Goal: Unclear

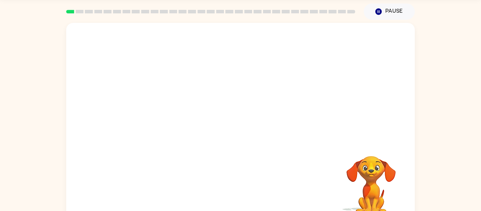
scroll to position [25, 0]
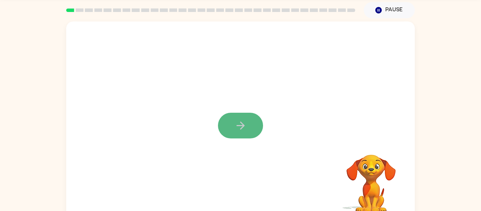
click at [227, 117] on button "button" at bounding box center [240, 126] width 45 height 26
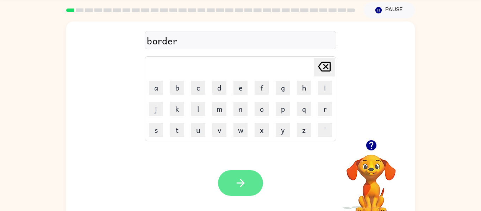
click at [249, 187] on button "button" at bounding box center [240, 183] width 45 height 26
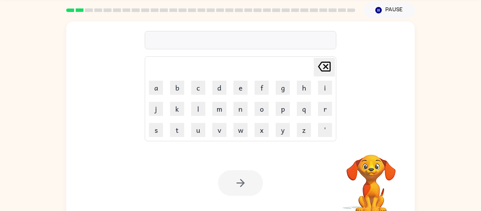
click at [212, 38] on div at bounding box center [241, 40] width 192 height 18
click at [197, 40] on div at bounding box center [241, 40] width 192 height 18
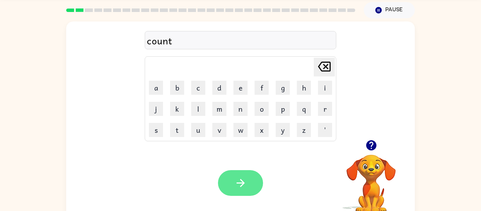
click at [231, 184] on button "button" at bounding box center [240, 183] width 45 height 26
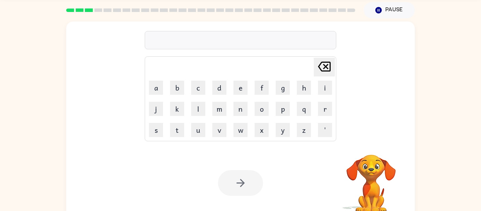
click at [210, 42] on div at bounding box center [241, 40] width 192 height 18
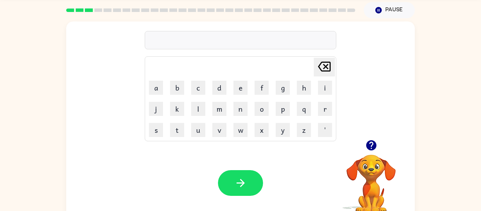
click at [207, 40] on div at bounding box center [241, 40] width 192 height 18
click at [229, 177] on button "button" at bounding box center [240, 183] width 45 height 26
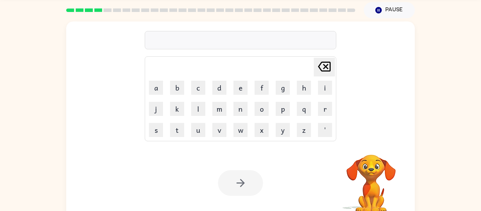
click at [204, 41] on div at bounding box center [241, 40] width 192 height 18
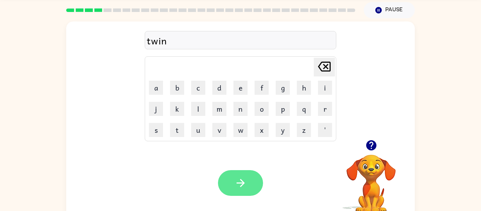
click at [235, 178] on icon "button" at bounding box center [241, 183] width 12 height 12
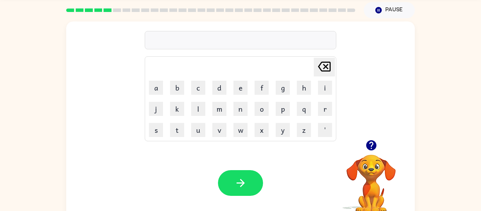
click at [177, 32] on div at bounding box center [241, 40] width 192 height 18
click at [178, 40] on div at bounding box center [241, 40] width 192 height 18
click at [238, 187] on icon "button" at bounding box center [241, 183] width 12 height 12
click at [171, 34] on div at bounding box center [241, 40] width 192 height 18
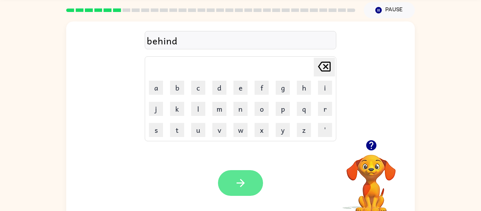
click at [246, 182] on icon "button" at bounding box center [241, 183] width 12 height 12
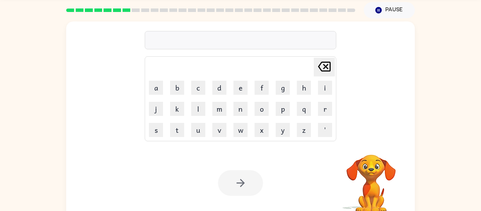
click at [369, 188] on video "Your browser must support playing .mp4 files to use Literably. Please try using…" at bounding box center [371, 179] width 70 height 70
click at [243, 42] on div at bounding box center [241, 40] width 192 height 18
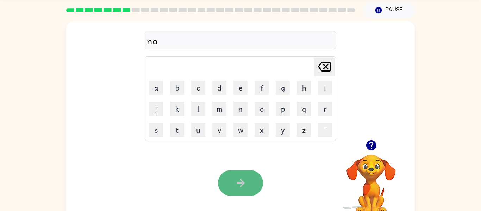
click at [252, 190] on button "button" at bounding box center [240, 183] width 45 height 26
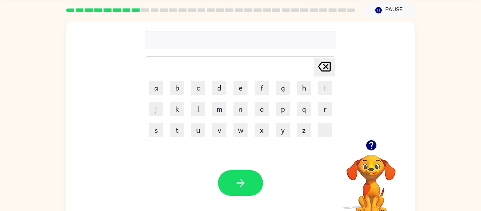
click at [214, 40] on div at bounding box center [241, 40] width 192 height 18
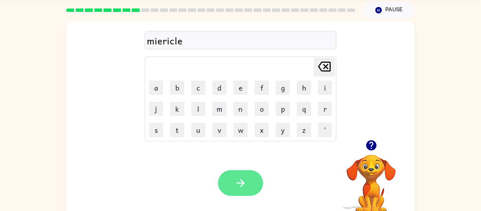
click at [246, 188] on icon "button" at bounding box center [241, 183] width 12 height 12
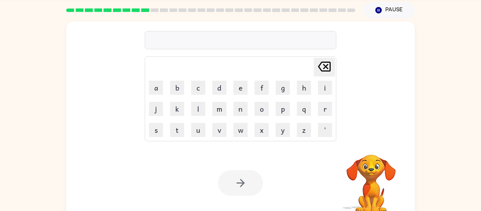
click at [194, 33] on div at bounding box center [241, 40] width 192 height 18
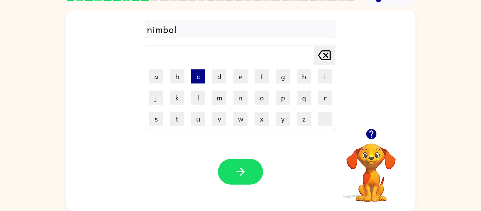
scroll to position [37, 0]
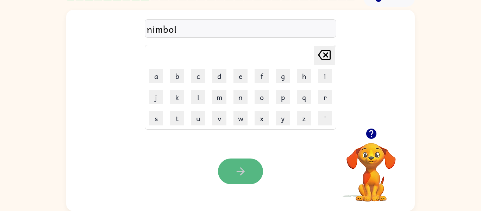
click at [244, 167] on icon "button" at bounding box center [241, 171] width 12 height 12
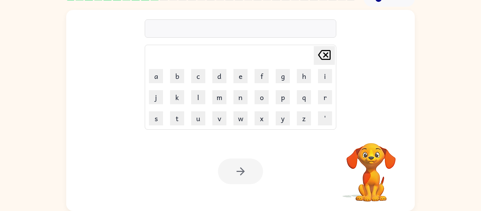
click at [221, 25] on div at bounding box center [241, 28] width 192 height 18
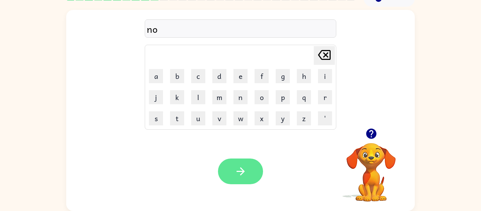
click at [239, 174] on icon "button" at bounding box center [241, 171] width 12 height 12
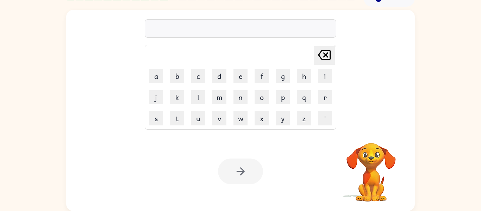
scroll to position [13, 0]
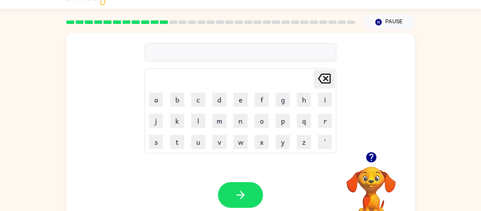
click at [206, 54] on div at bounding box center [241, 52] width 192 height 18
click at [229, 186] on button "button" at bounding box center [240, 195] width 45 height 26
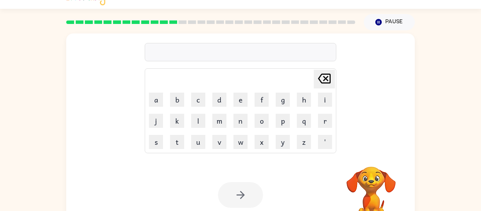
click at [204, 48] on div at bounding box center [241, 52] width 192 height 18
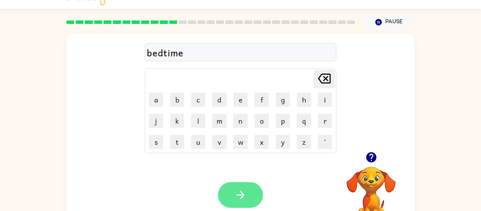
click at [238, 191] on icon "button" at bounding box center [241, 195] width 12 height 12
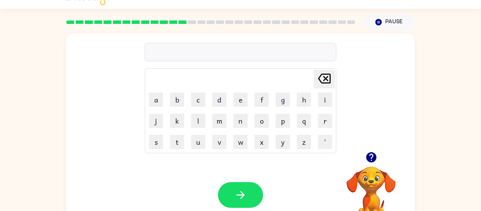
click at [289, 132] on td "y" at bounding box center [283, 142] width 20 height 20
click at [261, 124] on button "o" at bounding box center [262, 121] width 14 height 14
click at [173, 126] on button "k" at bounding box center [177, 121] width 14 height 14
click at [239, 198] on icon "button" at bounding box center [241, 195] width 12 height 12
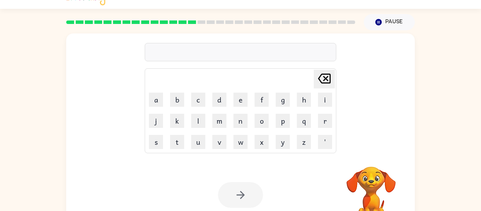
click at [193, 58] on div at bounding box center [241, 52] width 192 height 18
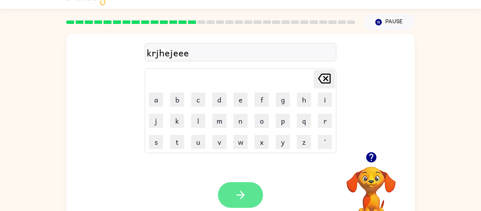
click at [227, 192] on button "button" at bounding box center [240, 195] width 45 height 26
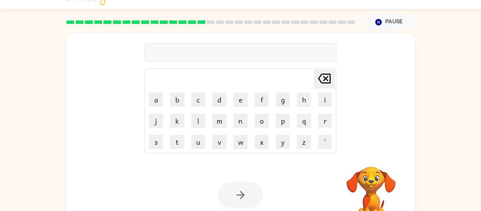
click at [213, 48] on div at bounding box center [241, 52] width 192 height 18
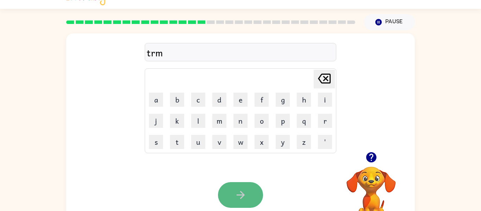
click at [238, 206] on button "button" at bounding box center [240, 195] width 45 height 26
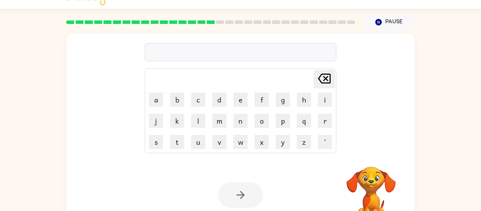
click at [259, 57] on div at bounding box center [241, 52] width 192 height 18
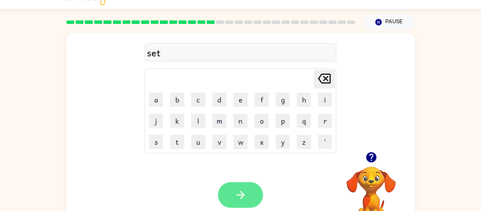
click at [229, 193] on button "button" at bounding box center [240, 195] width 45 height 26
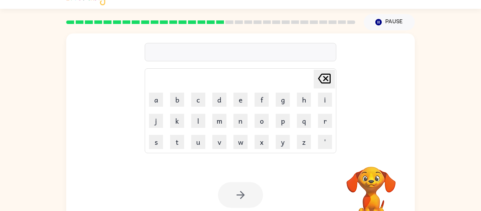
click at [196, 54] on div at bounding box center [241, 52] width 192 height 18
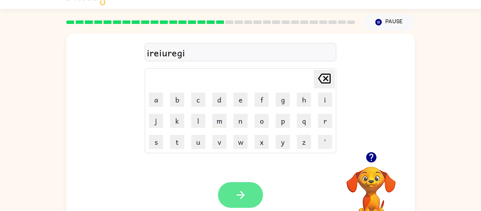
click at [232, 200] on button "button" at bounding box center [240, 195] width 45 height 26
click at [236, 195] on icon "button" at bounding box center [241, 195] width 12 height 12
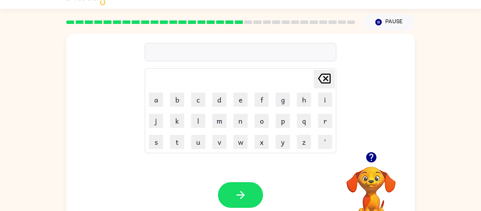
click at [181, 46] on div at bounding box center [241, 52] width 192 height 18
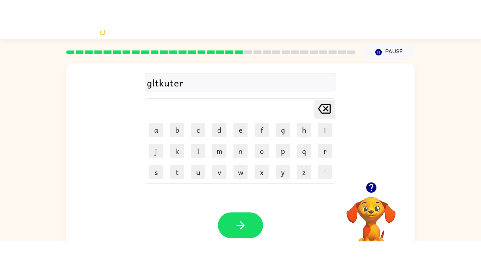
scroll to position [0, 0]
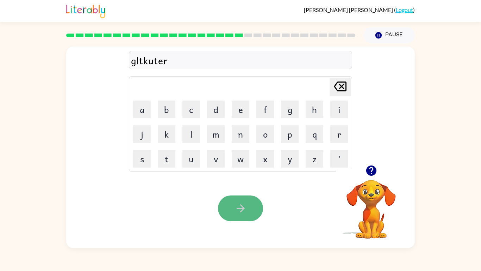
click at [234, 205] on button "button" at bounding box center [240, 208] width 45 height 26
click at [240, 204] on icon "button" at bounding box center [241, 208] width 12 height 12
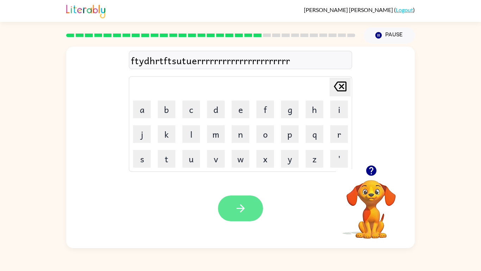
click at [220, 211] on button "button" at bounding box center [240, 208] width 45 height 26
click at [233, 216] on button "button" at bounding box center [240, 208] width 45 height 26
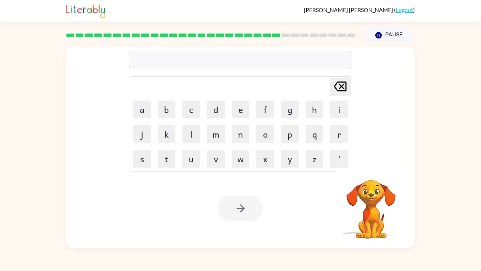
click at [204, 55] on div at bounding box center [240, 60] width 223 height 18
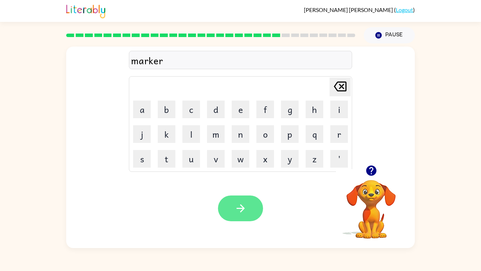
click at [222, 208] on button "button" at bounding box center [240, 208] width 45 height 26
click at [242, 204] on icon "button" at bounding box center [241, 208] width 12 height 12
click at [238, 201] on button "button" at bounding box center [240, 208] width 45 height 26
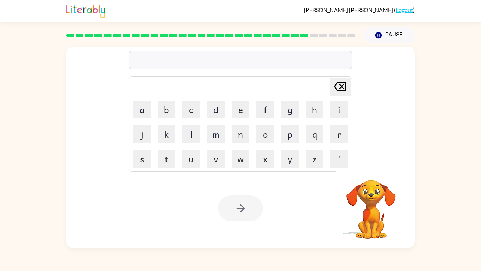
click at [204, 53] on div at bounding box center [240, 60] width 223 height 18
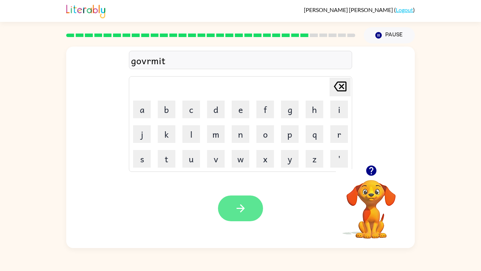
click at [244, 201] on button "button" at bounding box center [240, 208] width 45 height 26
click at [238, 207] on icon "button" at bounding box center [240, 208] width 8 height 8
click at [247, 200] on button "button" at bounding box center [240, 208] width 45 height 26
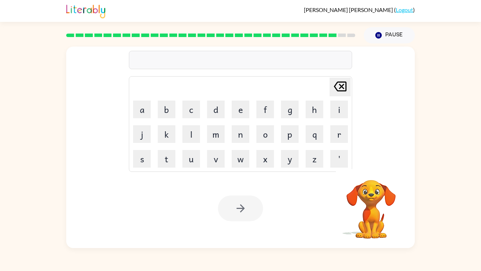
click at [199, 65] on div at bounding box center [240, 60] width 223 height 18
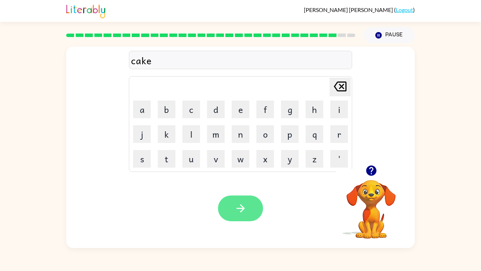
click at [228, 211] on button "button" at bounding box center [240, 208] width 45 height 26
click at [235, 211] on icon "button" at bounding box center [241, 208] width 12 height 12
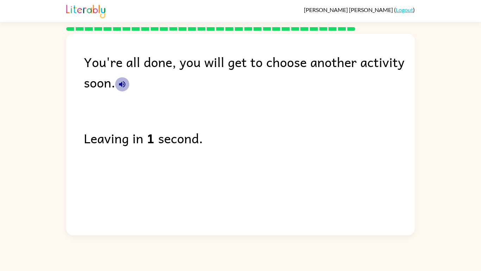
click at [124, 85] on icon "button" at bounding box center [122, 84] width 8 height 8
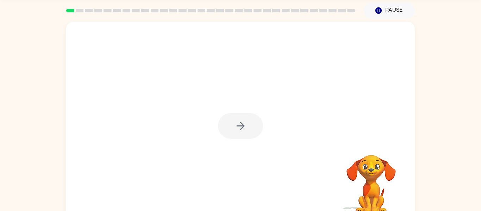
scroll to position [26, 0]
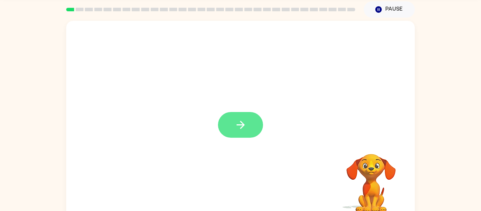
click at [246, 130] on icon "button" at bounding box center [241, 125] width 12 height 12
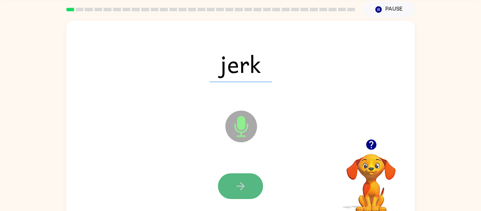
click at [236, 184] on icon "button" at bounding box center [241, 186] width 12 height 12
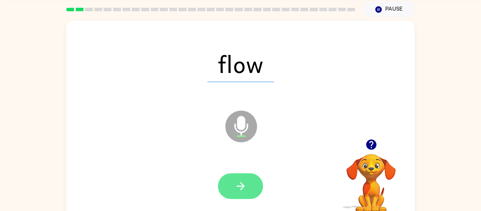
click at [224, 185] on button "button" at bounding box center [240, 186] width 45 height 26
click at [234, 182] on button "button" at bounding box center [240, 186] width 45 height 26
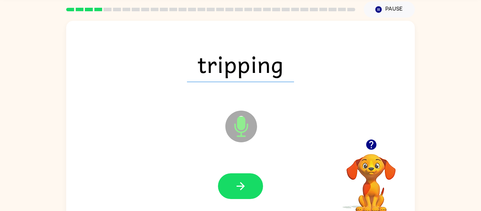
click at [234, 182] on button "button" at bounding box center [240, 186] width 45 height 26
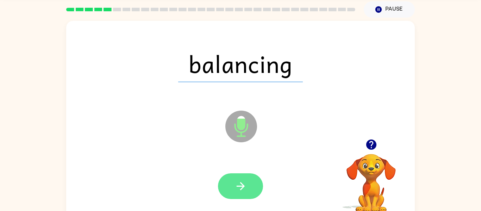
click at [235, 185] on icon "button" at bounding box center [241, 186] width 12 height 12
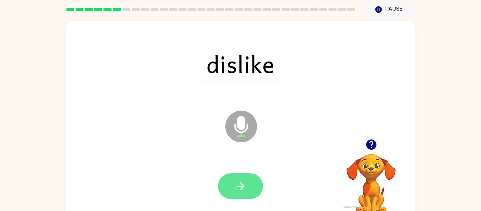
click at [248, 180] on button "button" at bounding box center [240, 186] width 45 height 26
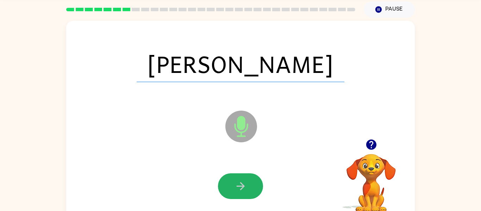
click at [248, 180] on button "button" at bounding box center [240, 186] width 45 height 26
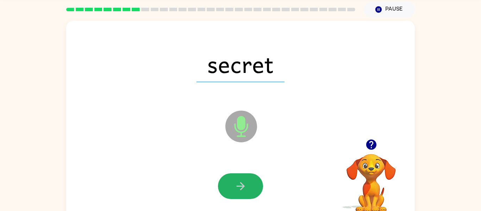
click at [248, 180] on button "button" at bounding box center [240, 186] width 45 height 26
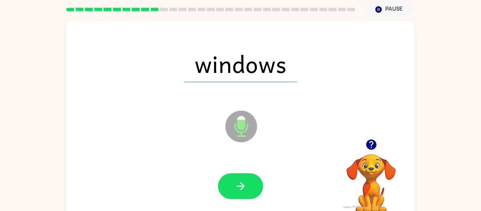
click at [248, 180] on button "button" at bounding box center [240, 186] width 45 height 26
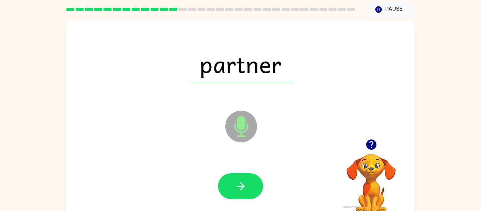
click at [248, 180] on button "button" at bounding box center [240, 186] width 45 height 26
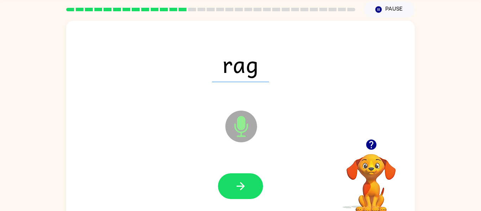
click at [248, 180] on button "button" at bounding box center [240, 186] width 45 height 26
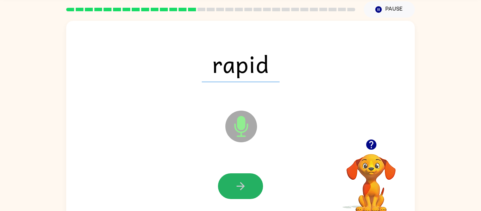
click at [248, 180] on button "button" at bounding box center [240, 186] width 45 height 26
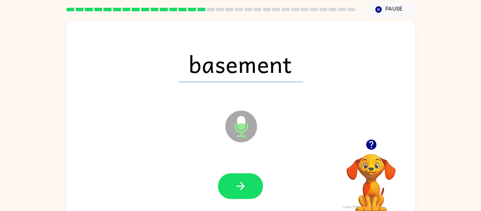
click at [248, 180] on button "button" at bounding box center [240, 186] width 45 height 26
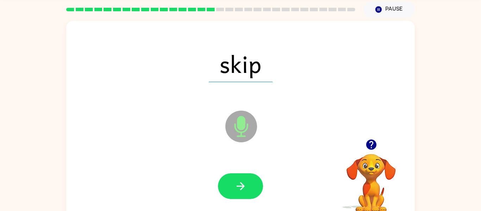
click at [248, 180] on button "button" at bounding box center [240, 186] width 45 height 26
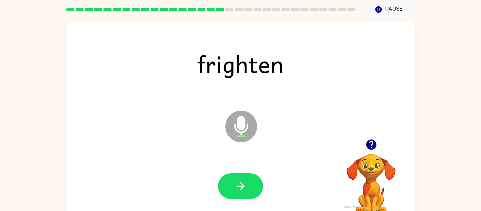
click at [248, 180] on button "button" at bounding box center [240, 186] width 45 height 26
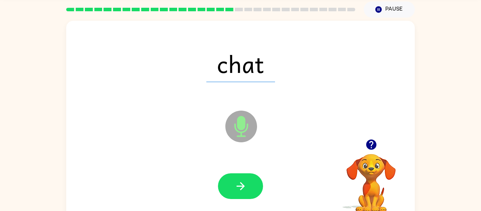
click at [248, 180] on button "button" at bounding box center [240, 186] width 45 height 26
click at [248, 180] on div at bounding box center [240, 186] width 45 height 26
click at [248, 180] on button "button" at bounding box center [240, 186] width 45 height 26
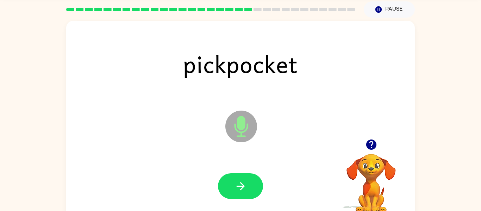
click at [248, 180] on button "button" at bounding box center [240, 186] width 45 height 26
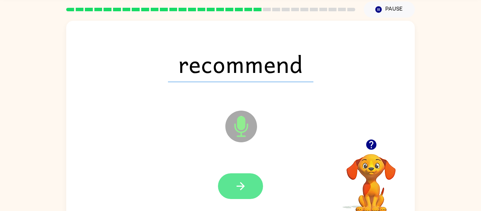
click at [248, 179] on button "button" at bounding box center [240, 186] width 45 height 26
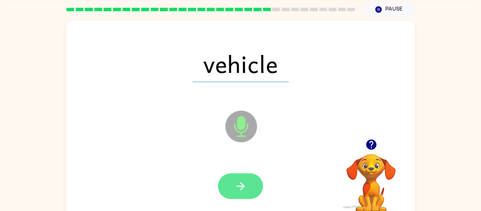
click at [248, 179] on button "button" at bounding box center [240, 186] width 45 height 26
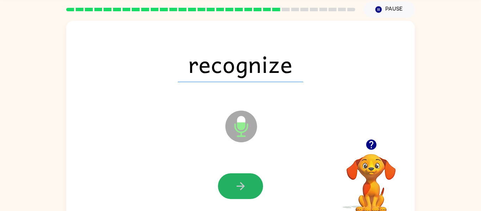
click at [248, 179] on button "button" at bounding box center [240, 186] width 45 height 26
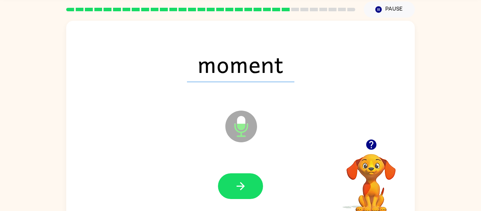
click at [248, 179] on button "button" at bounding box center [240, 186] width 45 height 26
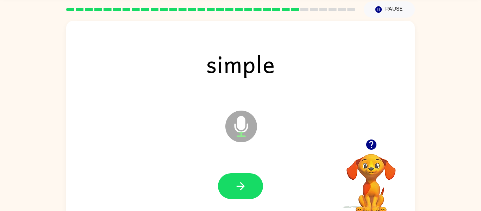
click at [248, 179] on button "button" at bounding box center [240, 186] width 45 height 26
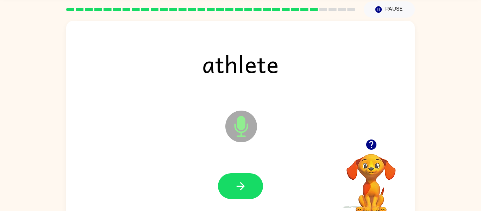
click at [248, 179] on button "button" at bounding box center [240, 186] width 45 height 26
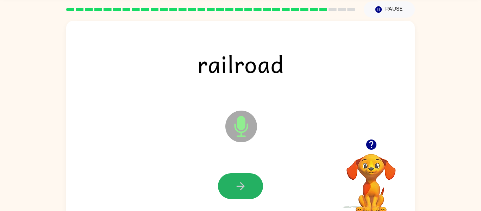
click at [248, 179] on button "button" at bounding box center [240, 186] width 45 height 26
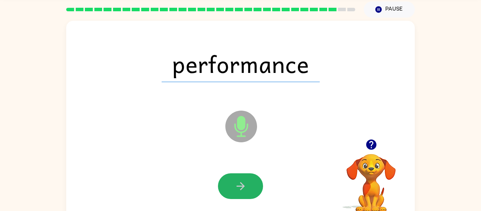
click at [248, 179] on button "button" at bounding box center [240, 186] width 45 height 26
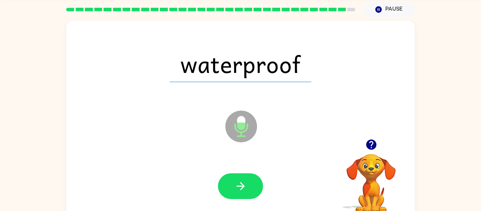
click at [248, 179] on button "button" at bounding box center [240, 186] width 45 height 26
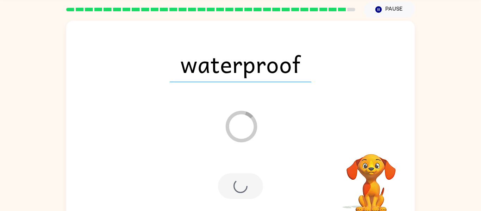
scroll to position [19, 0]
